Goal: Task Accomplishment & Management: Use online tool/utility

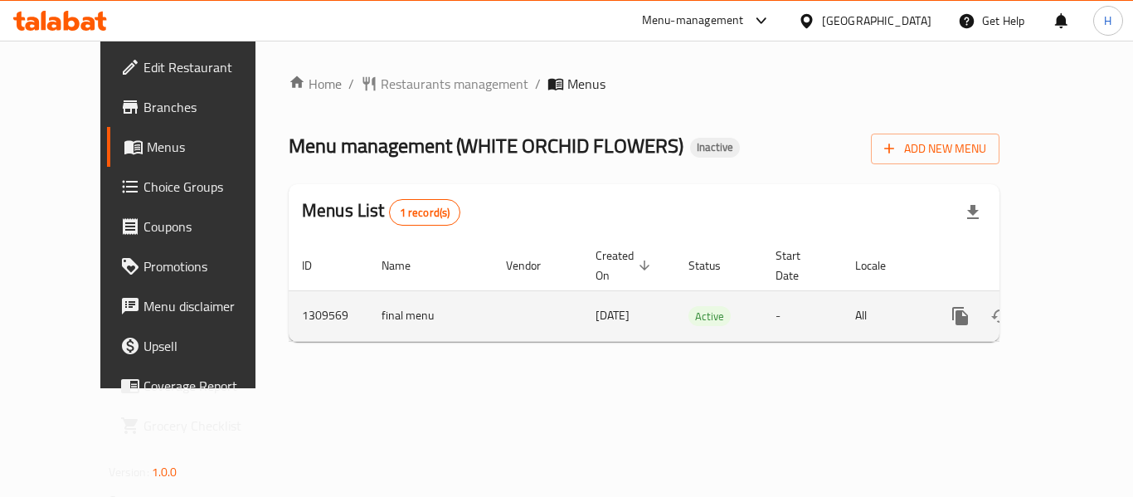
click at [1044, 308] on div "enhanced table" at bounding box center [1020, 316] width 159 height 40
click at [1060, 304] on link "enhanced table" at bounding box center [1080, 316] width 40 height 40
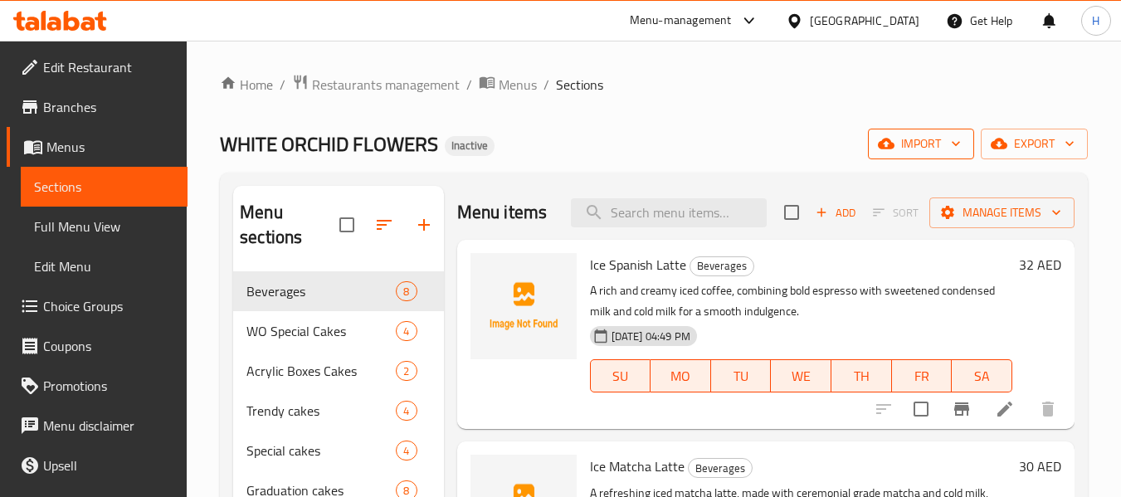
click at [932, 132] on button "import" at bounding box center [921, 144] width 106 height 31
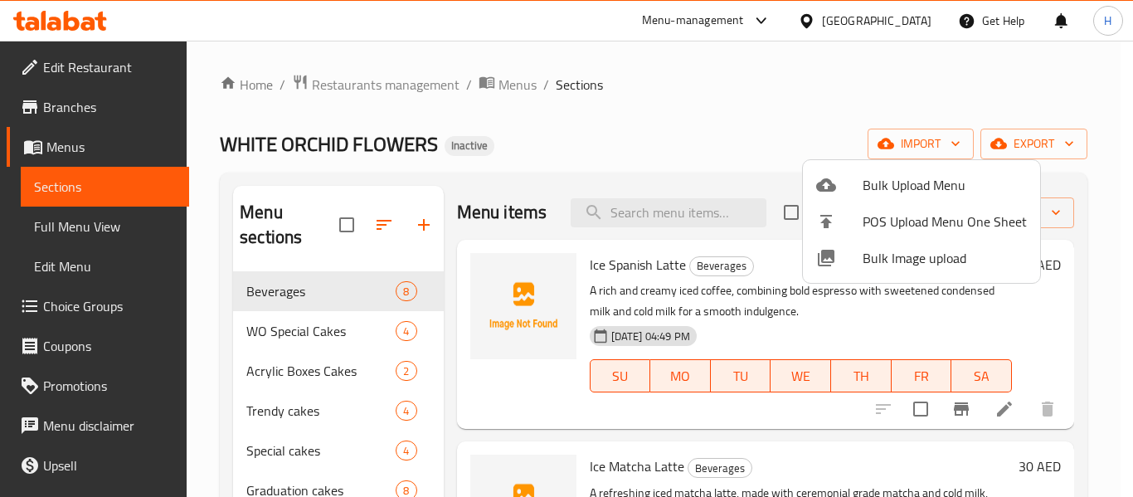
click at [868, 256] on span "Bulk Image upload" at bounding box center [945, 258] width 164 height 20
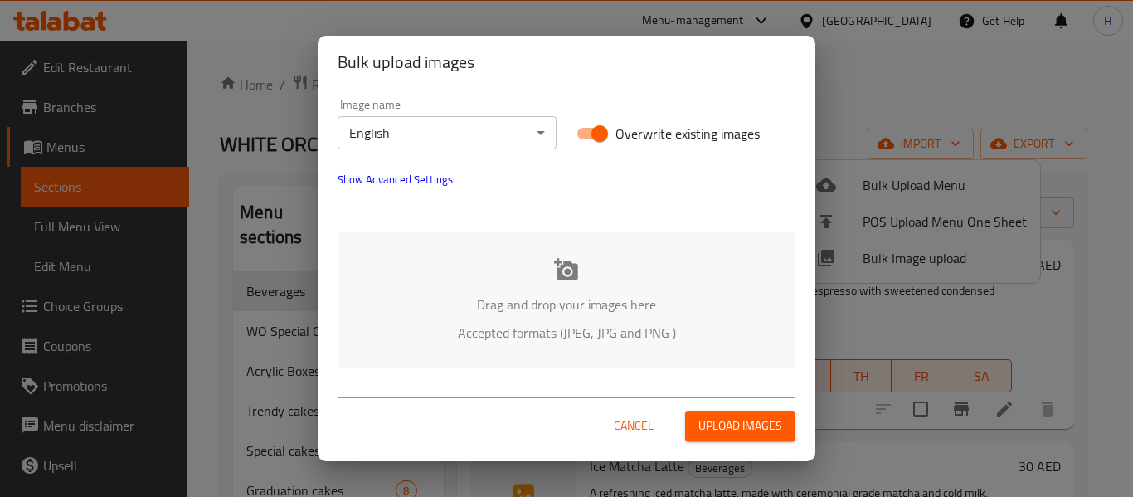
click at [442, 281] on div "Drag and drop your images here Accepted formats (JPEG, JPG and PNG )" at bounding box center [567, 299] width 458 height 135
click at [511, 290] on div "Drag and drop your images here Accepted formats (JPEG, JPG and PNG )" at bounding box center [567, 299] width 458 height 135
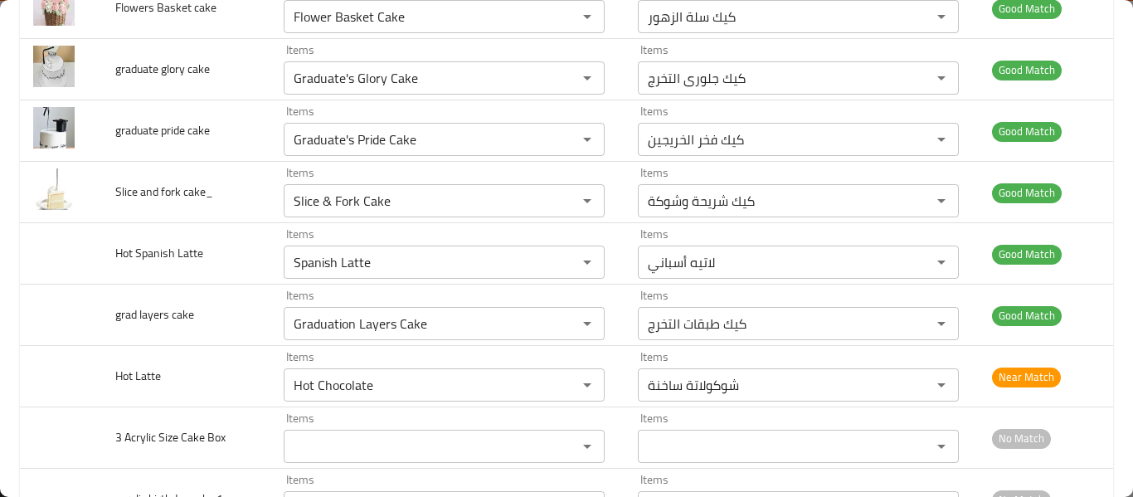
scroll to position [1770, 0]
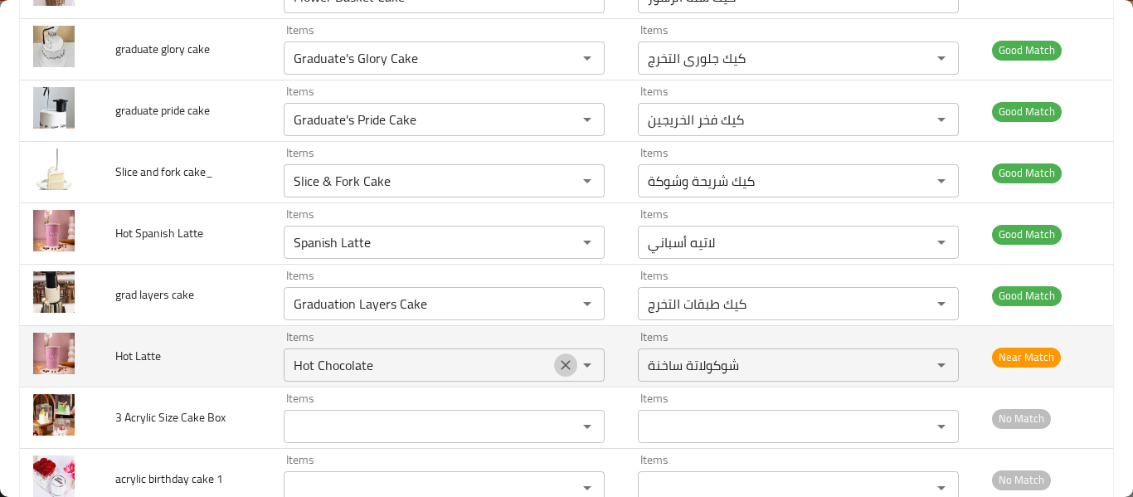
click at [561, 364] on icon "Clear" at bounding box center [566, 365] width 10 height 10
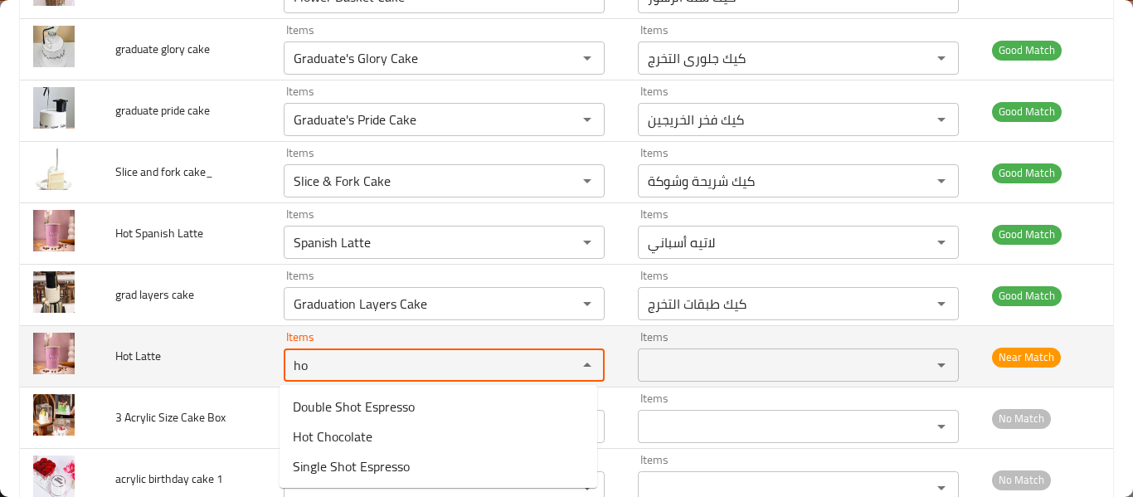
type Latte "hot"
click at [320, 358] on Latte "hot" at bounding box center [420, 364] width 262 height 23
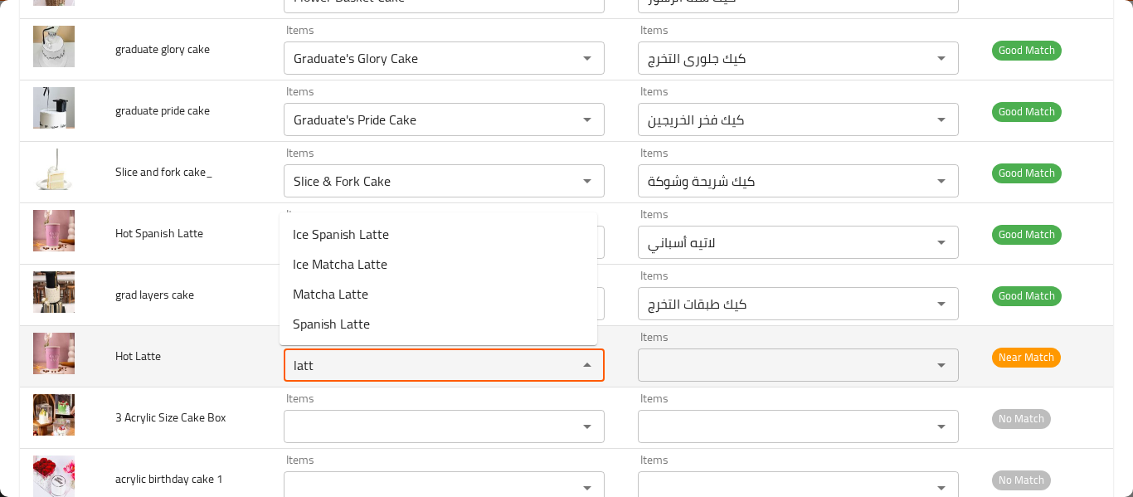
type Latte "latt"
click at [129, 364] on span "Hot Latte" at bounding box center [138, 356] width 46 height 22
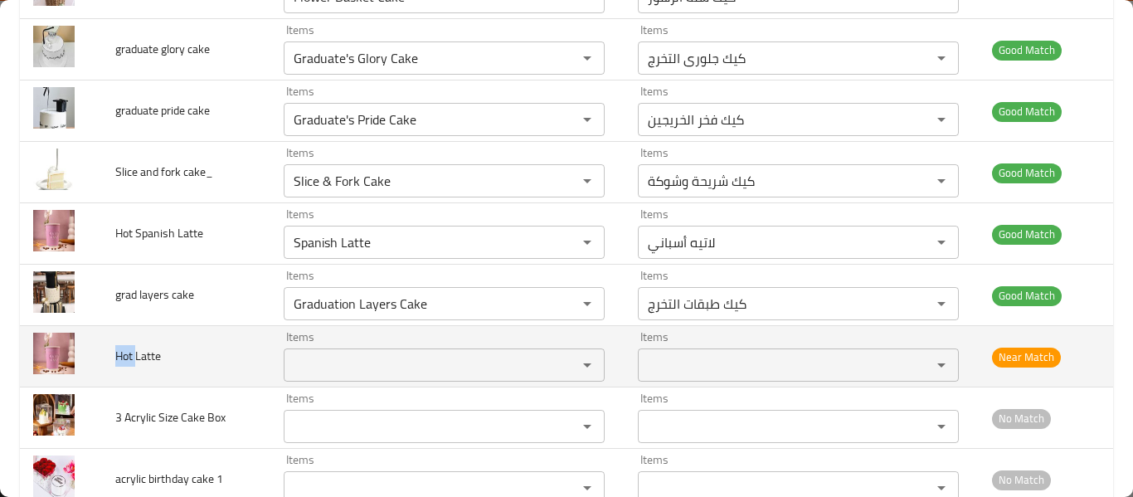
click at [129, 364] on span "Hot Latte" at bounding box center [138, 356] width 46 height 22
copy span "Hot Latte"
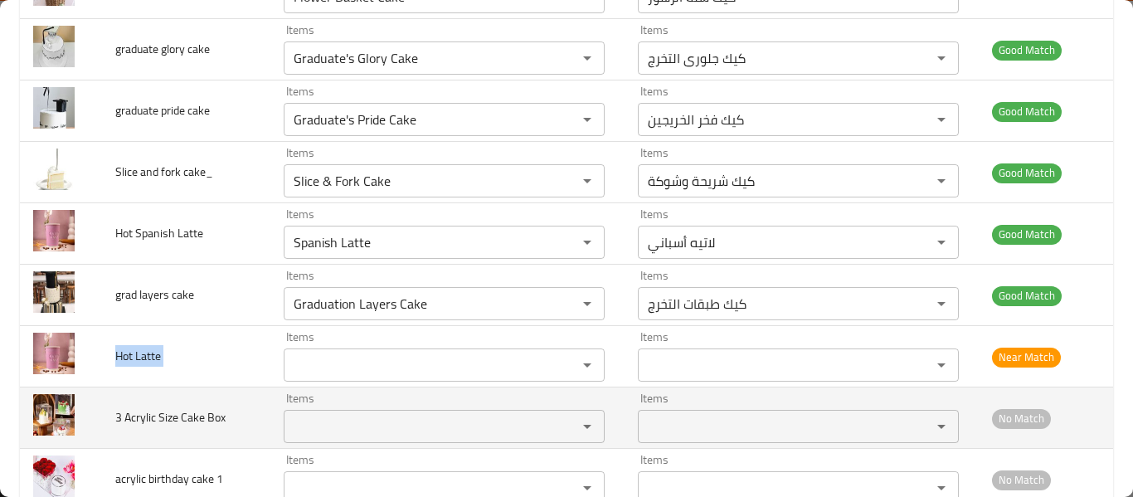
click at [417, 432] on Box "Items" at bounding box center [420, 426] width 262 height 23
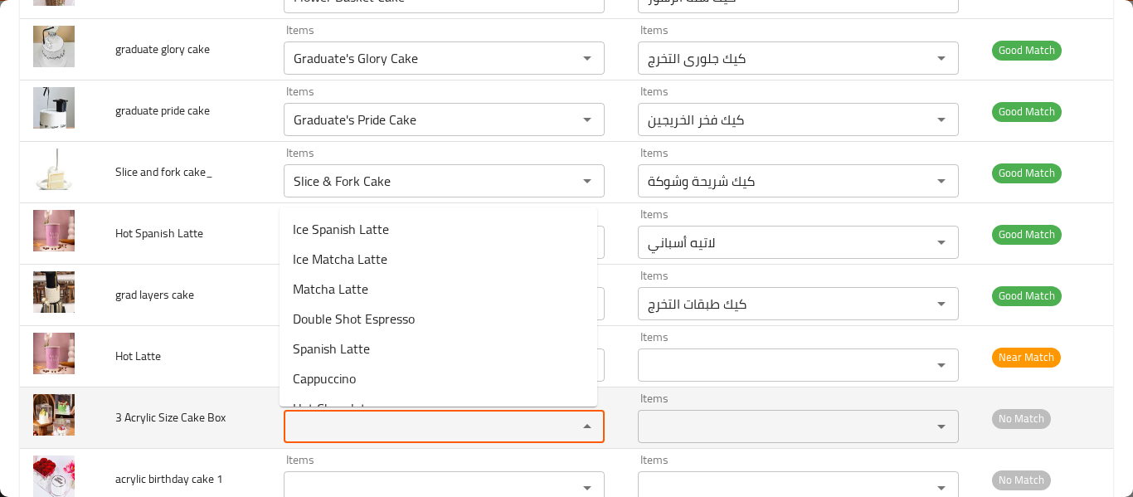
type Box "3"
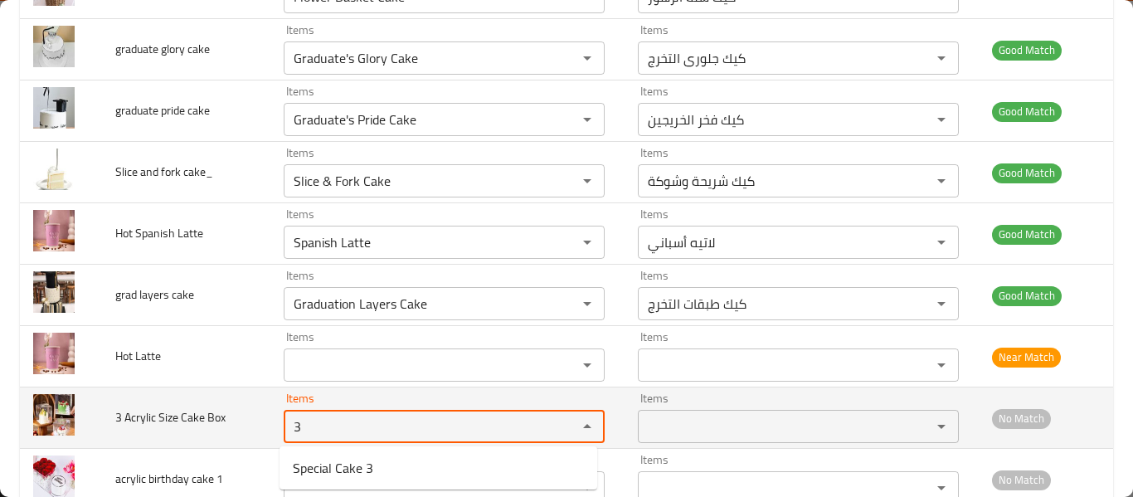
click at [311, 430] on Box "3" at bounding box center [420, 426] width 262 height 23
type Box "box"
click at [205, 421] on span "3 Acrylic Size Cake Box" at bounding box center [170, 418] width 110 height 22
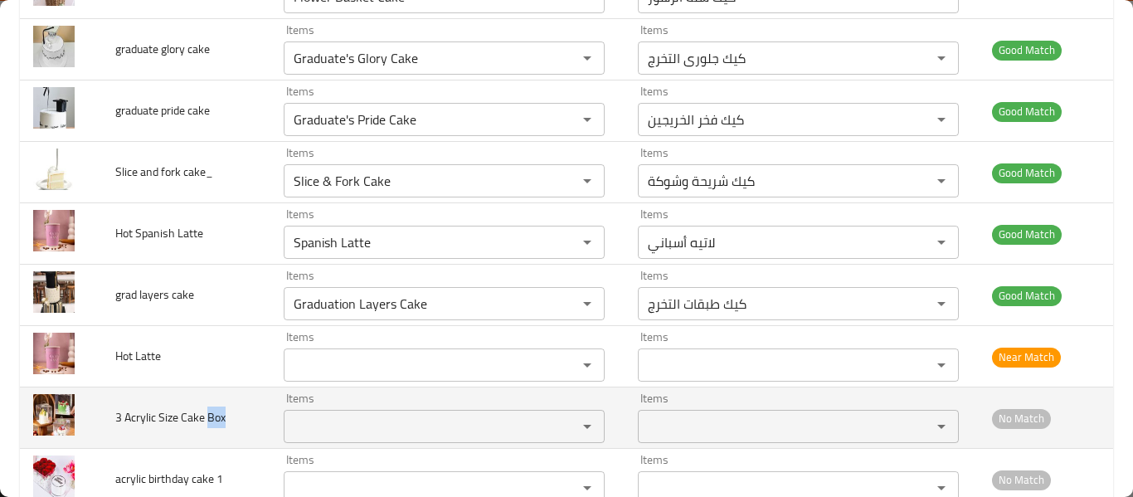
drag, startPoint x: 205, startPoint y: 421, endPoint x: 216, endPoint y: 410, distance: 15.8
click at [212, 420] on span "3 Acrylic Size Cake Box" at bounding box center [170, 418] width 110 height 22
click at [216, 410] on span "3 Acrylic Size Cake Box" at bounding box center [170, 418] width 110 height 22
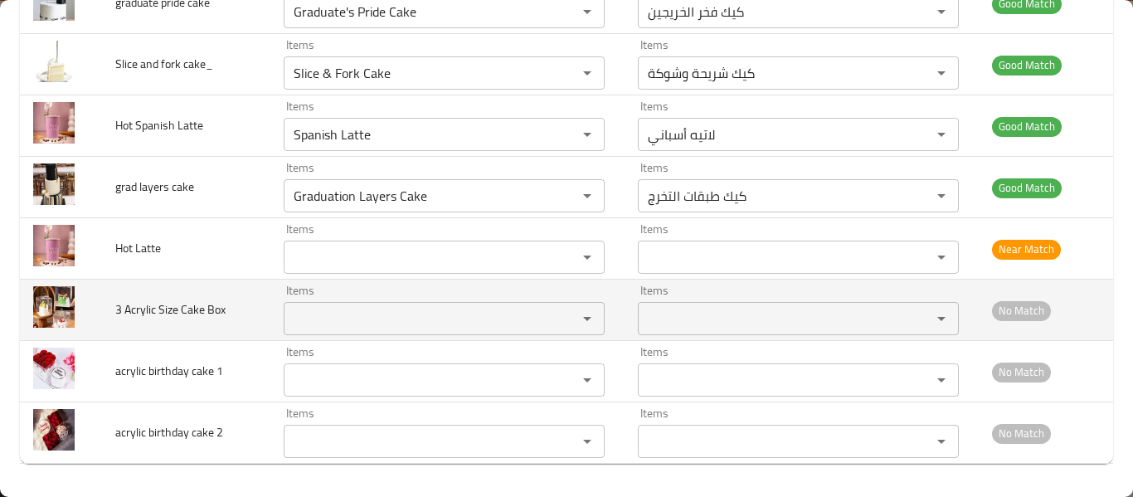
click at [201, 310] on span "3 Acrylic Size Cake Box" at bounding box center [170, 310] width 110 height 22
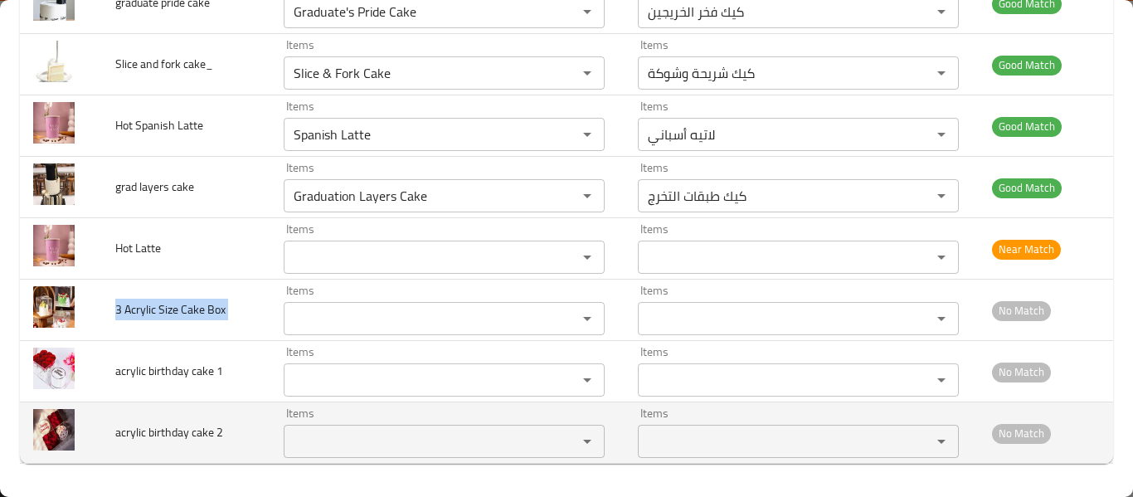
copy span "3 Acrylic Size Cake Box"
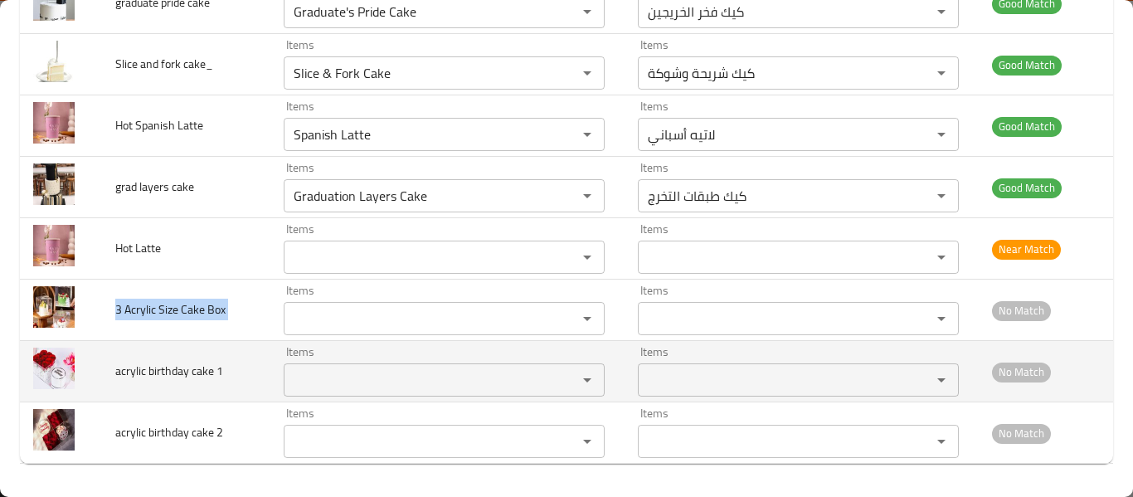
click at [177, 384] on td "acrylic birthday cake 1" at bounding box center [186, 371] width 169 height 61
click at [166, 382] on div at bounding box center [166, 382] width 0 height 0
click at [183, 362] on span "acrylic birthday cake 1" at bounding box center [169, 371] width 108 height 22
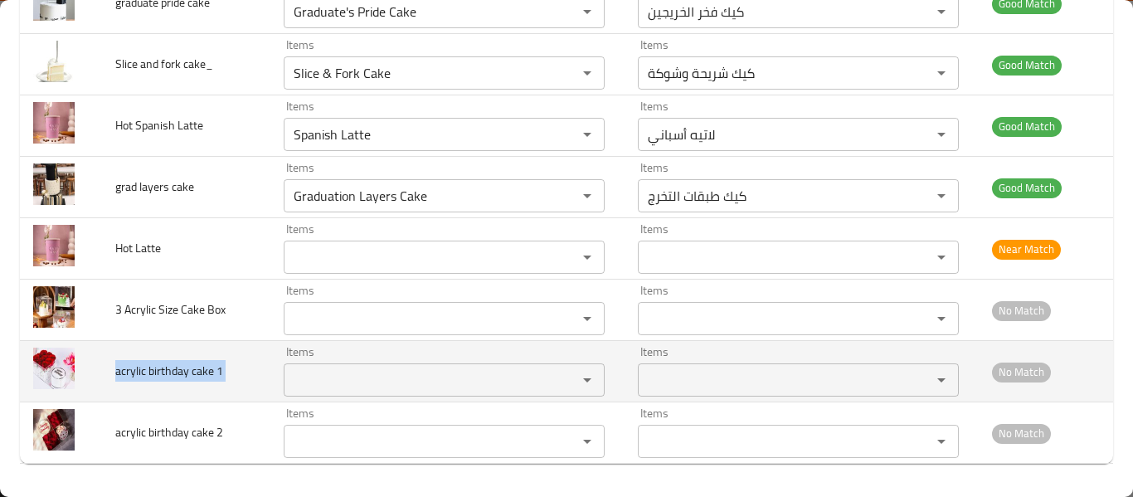
click at [183, 362] on span "acrylic birthday cake 1" at bounding box center [169, 371] width 108 height 22
click at [380, 385] on 1 "Items" at bounding box center [420, 379] width 262 height 23
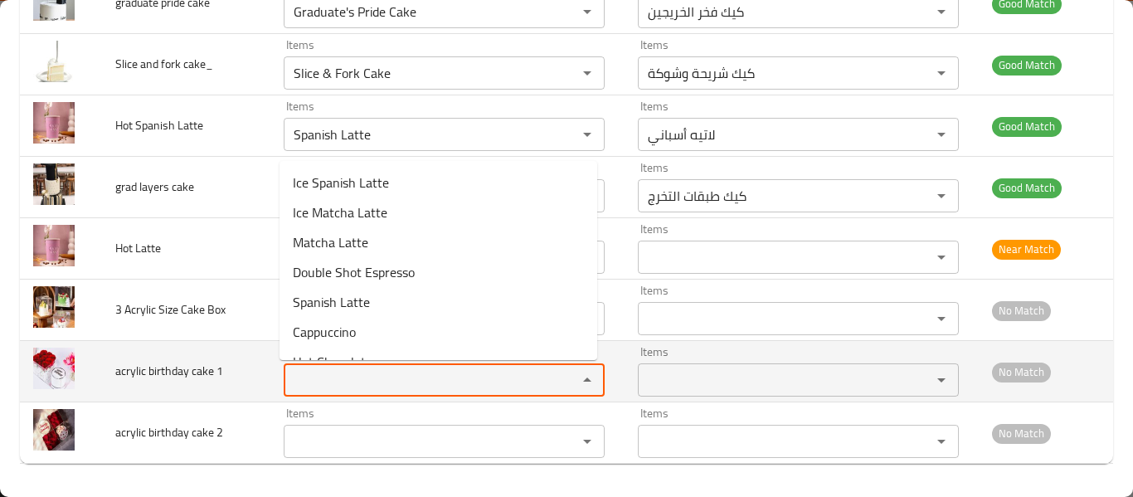
paste 1 "3 Acrylic Size Cake Box"
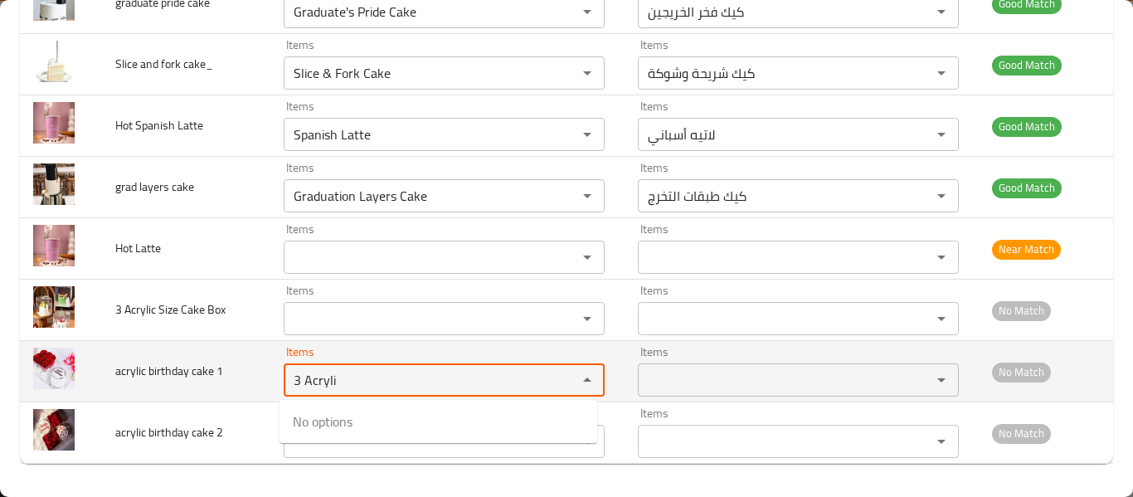
type 1 "3 Acryli"
click at [186, 364] on span "acrylic birthday cake 1" at bounding box center [169, 371] width 108 height 22
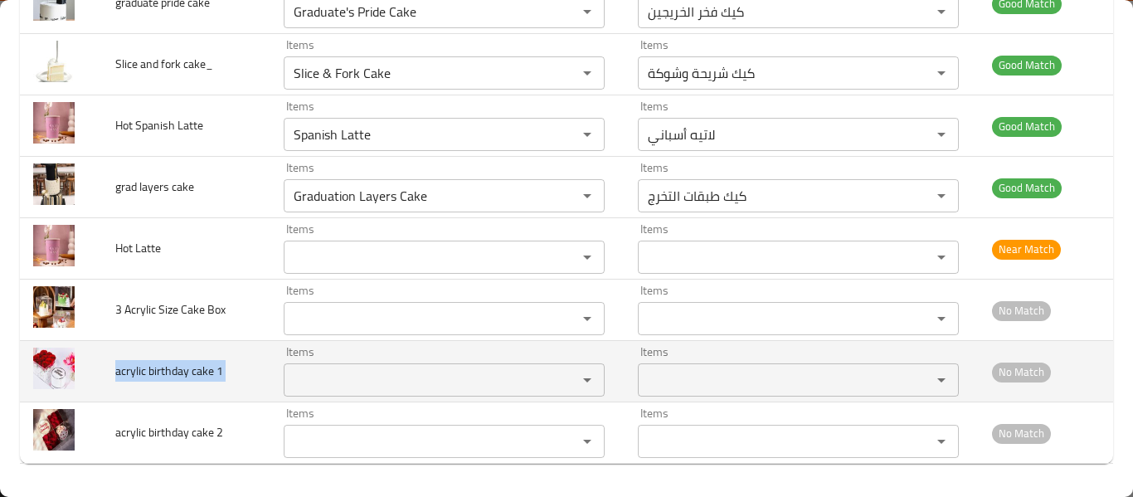
click at [186, 364] on span "acrylic birthday cake 1" at bounding box center [169, 371] width 108 height 22
copy span "acrylic birthday cake 1"
click at [339, 379] on 1 "Items" at bounding box center [420, 379] width 262 height 23
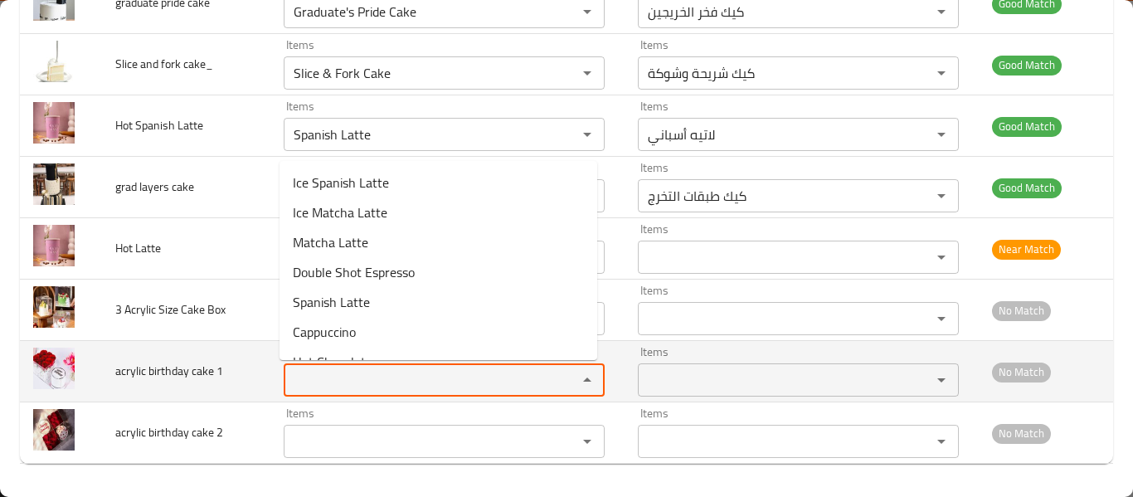
paste 1 "acrylic birthday cake 1"
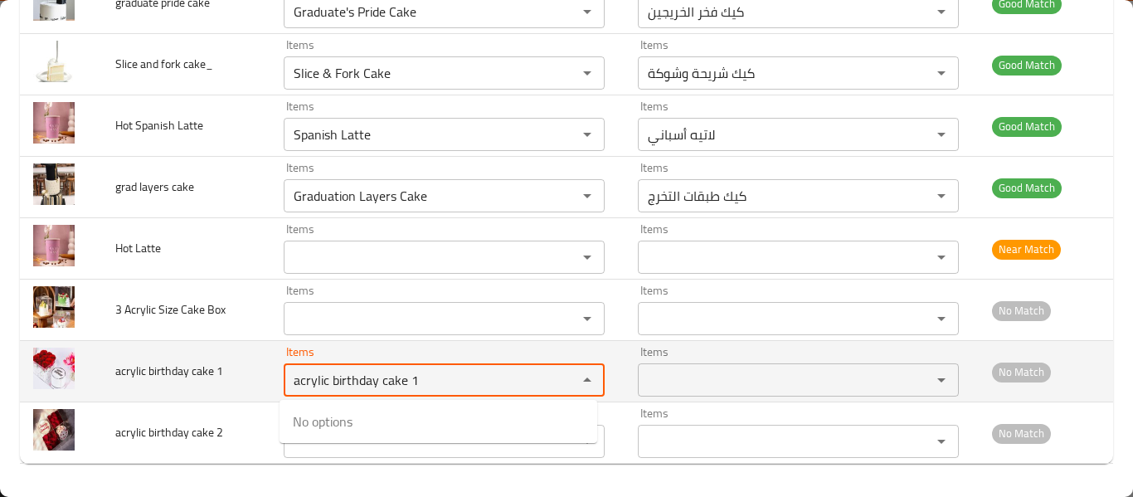
drag, startPoint x: 399, startPoint y: 380, endPoint x: 428, endPoint y: 380, distance: 29.0
click at [428, 380] on 1 "acrylic birthday cake 1" at bounding box center [420, 379] width 262 height 23
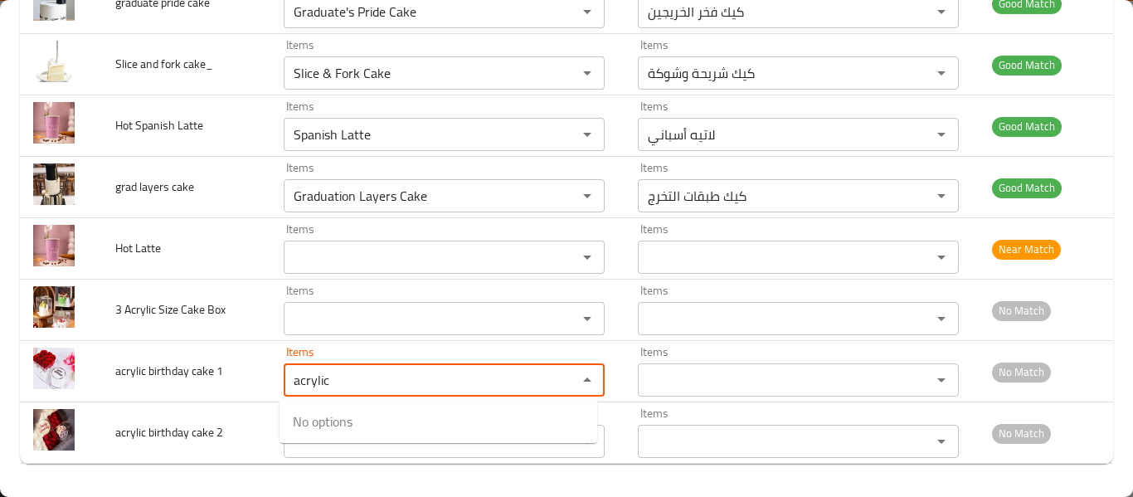
type 1 "acrylic"
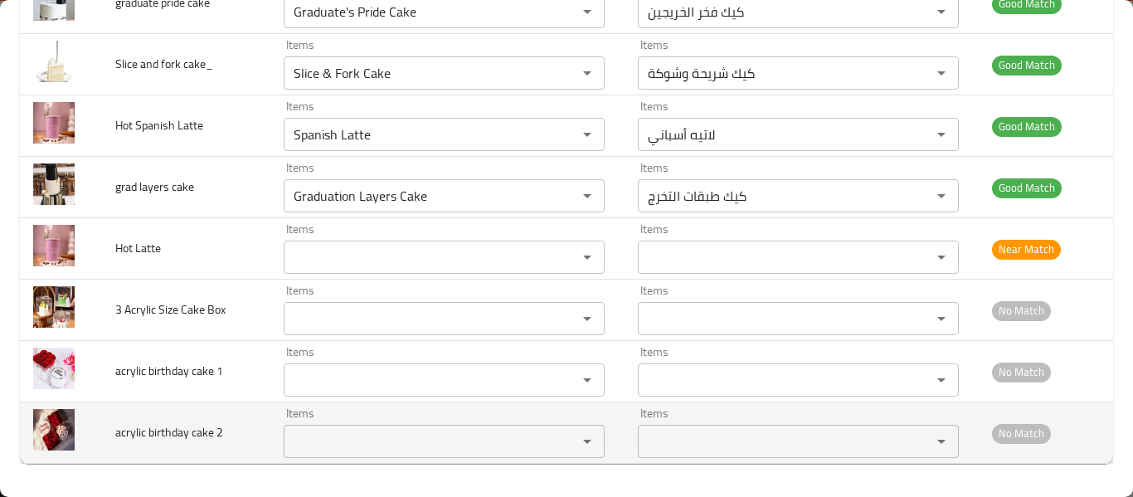
click at [195, 430] on span "acrylic birthday cake 2" at bounding box center [169, 432] width 108 height 22
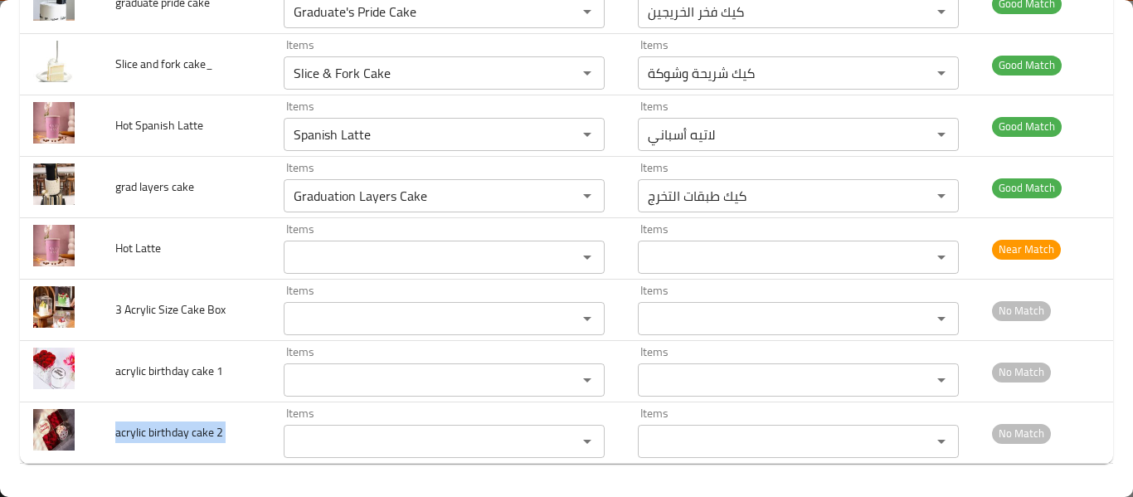
copy span "acrylic birthday cake 2"
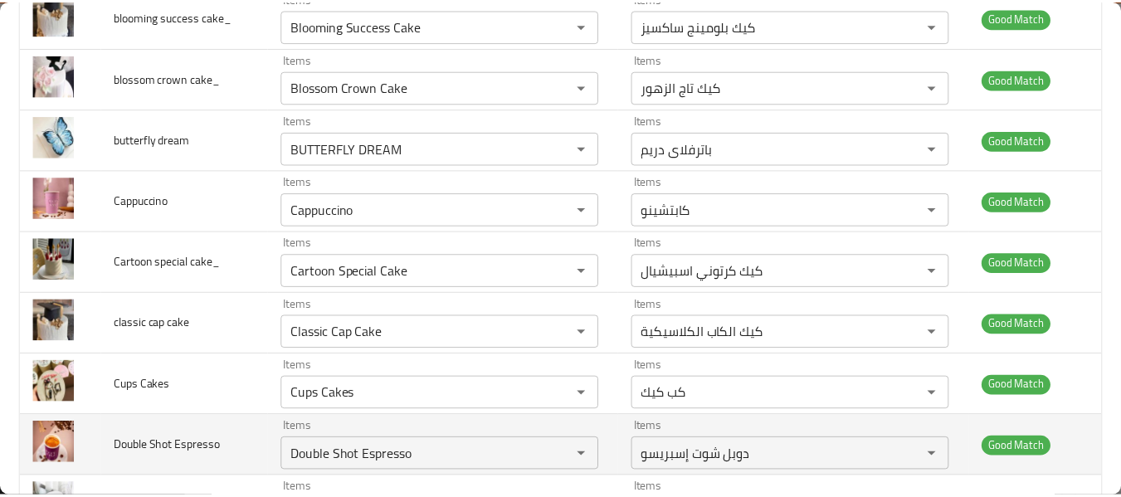
scroll to position [0, 0]
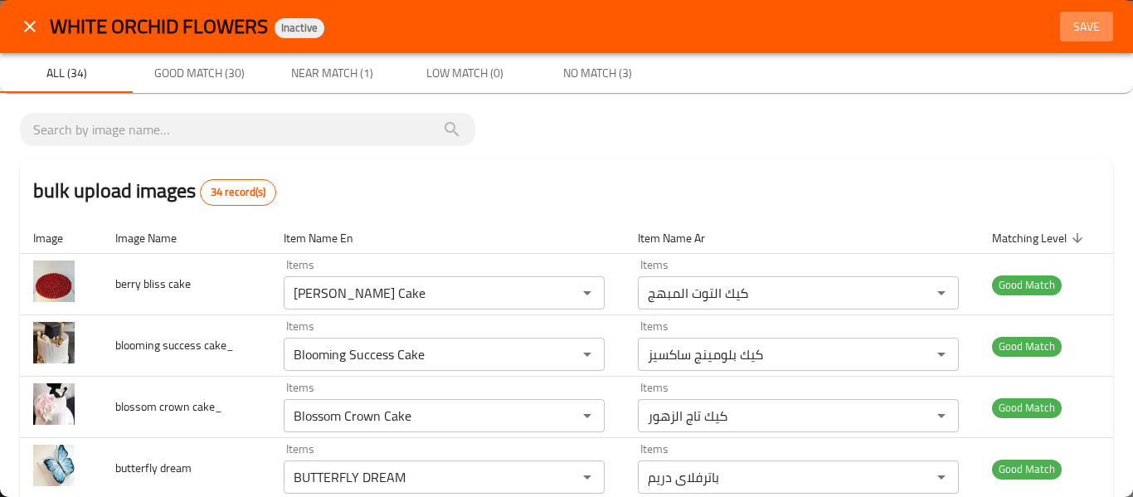
click at [1080, 37] on button "Save" at bounding box center [1086, 27] width 53 height 31
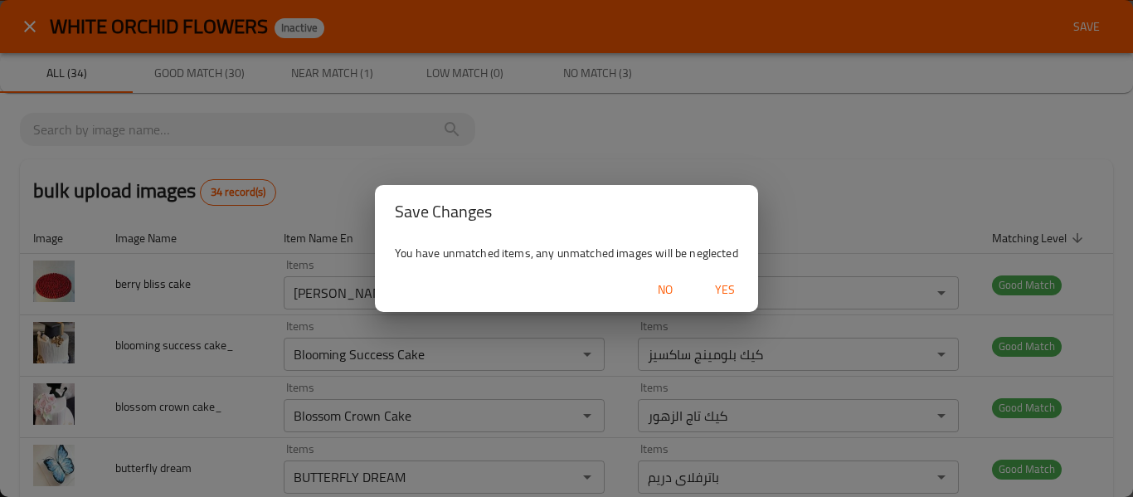
click at [716, 291] on span "Yes" at bounding box center [725, 290] width 40 height 21
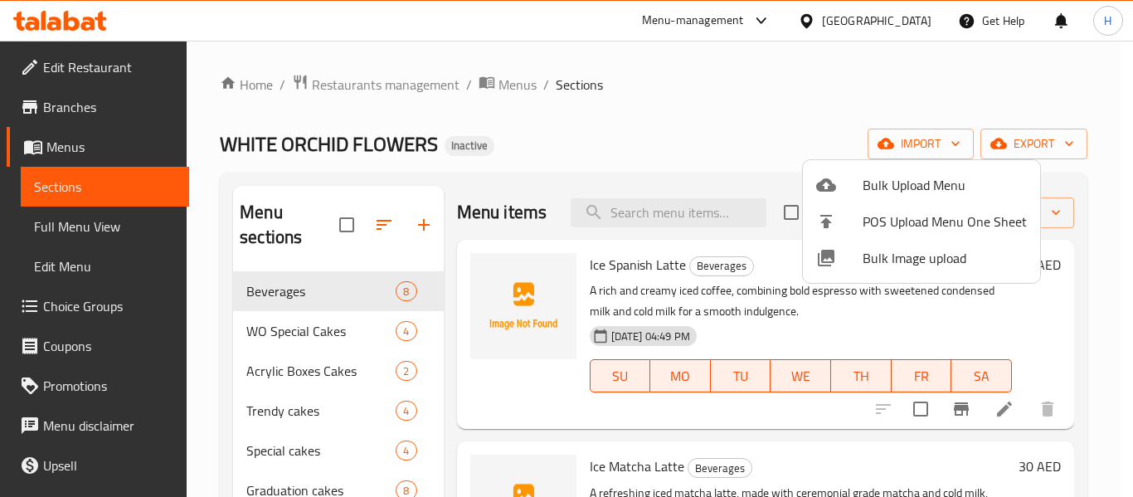
click at [110, 225] on div at bounding box center [566, 248] width 1133 height 497
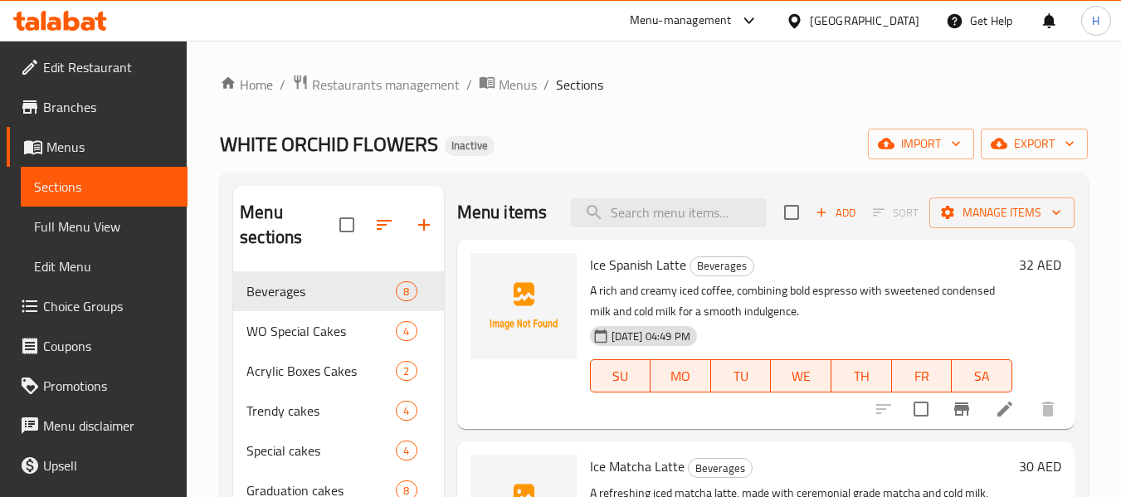
click at [109, 225] on span "Full Menu View" at bounding box center [104, 227] width 140 height 20
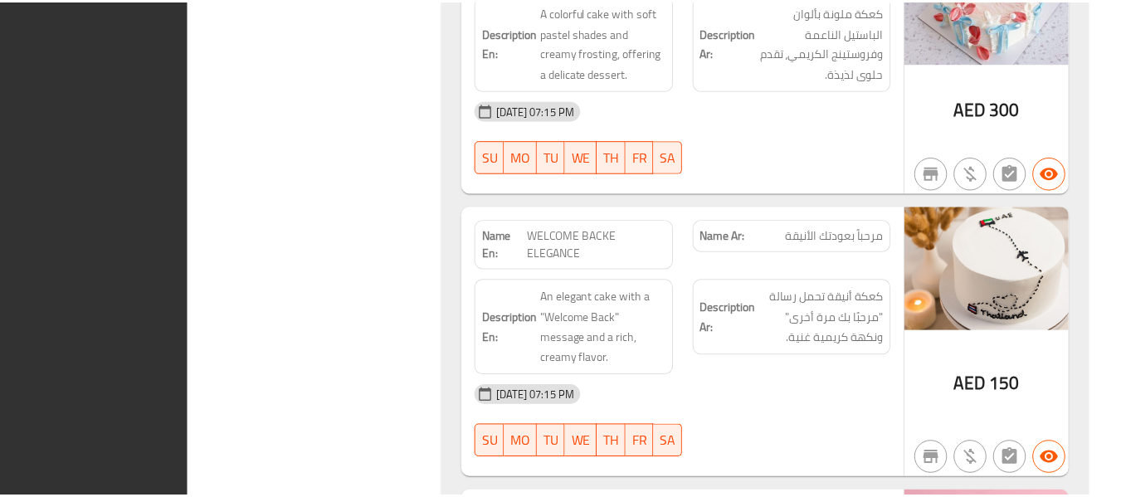
scroll to position [11812, 0]
